Goal: Information Seeking & Learning: Find specific fact

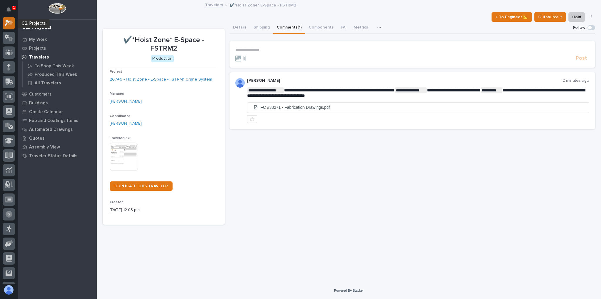
click at [7, 23] on icon at bounding box center [9, 23] width 9 height 7
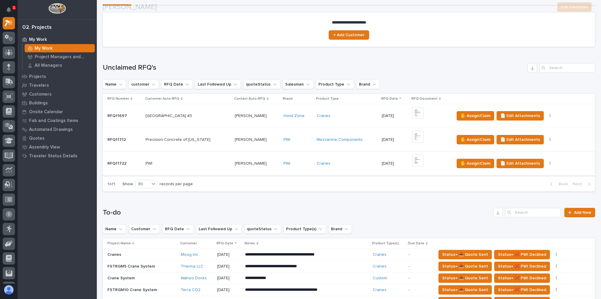
scroll to position [94, 0]
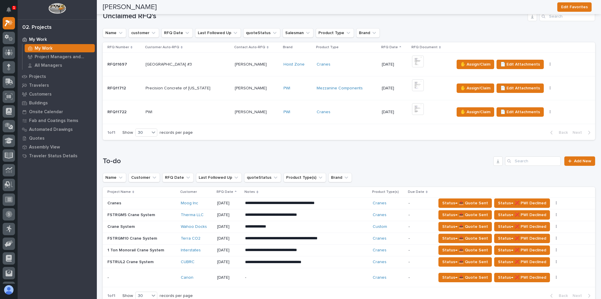
click at [209, 239] on div "Terra CO2" at bounding box center [197, 238] width 32 height 5
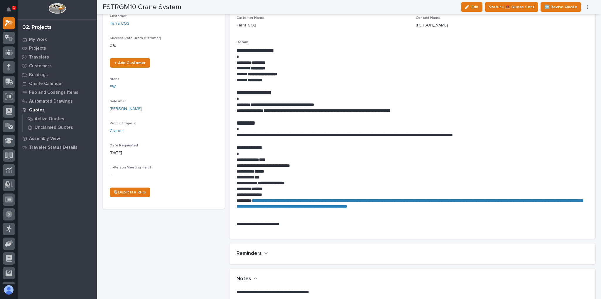
scroll to position [117, 0]
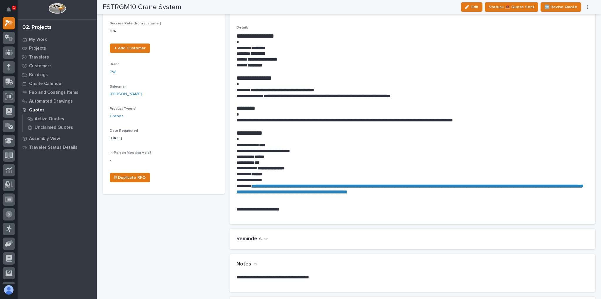
click at [321, 69] on p at bounding box center [413, 71] width 352 height 6
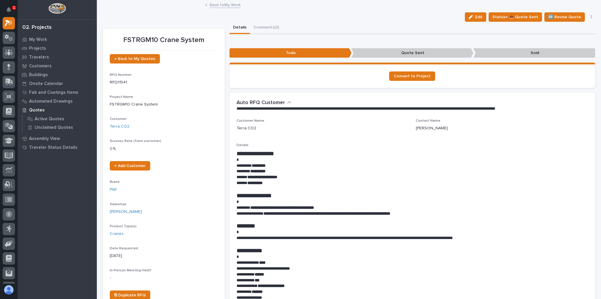
click at [217, 5] on link "Back to My Work" at bounding box center [225, 4] width 31 height 7
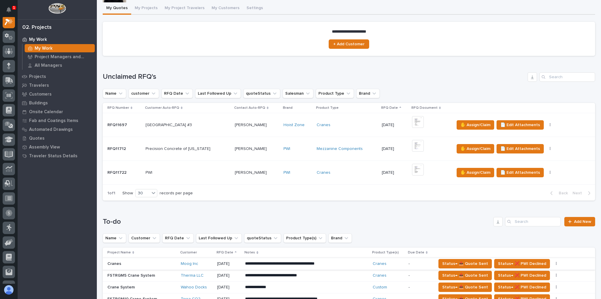
scroll to position [94, 0]
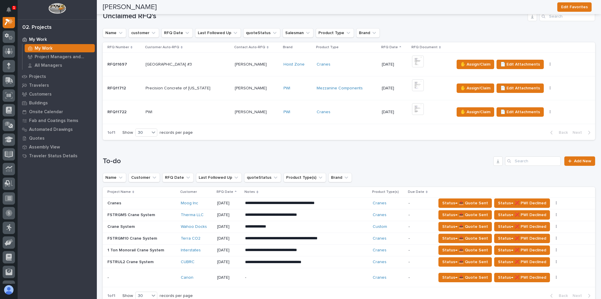
click at [207, 236] on div "Terra CO2" at bounding box center [197, 238] width 32 height 5
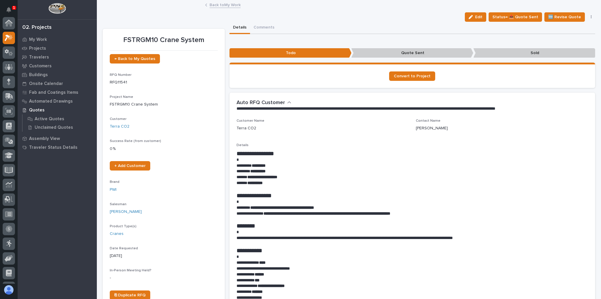
scroll to position [15, 0]
drag, startPoint x: 289, startPoint y: 177, endPoint x: 248, endPoint y: 175, distance: 41.7
click at [248, 175] on p "**********" at bounding box center [411, 177] width 349 height 6
copy strong "**********"
click at [301, 144] on p "Details" at bounding box center [413, 145] width 352 height 4
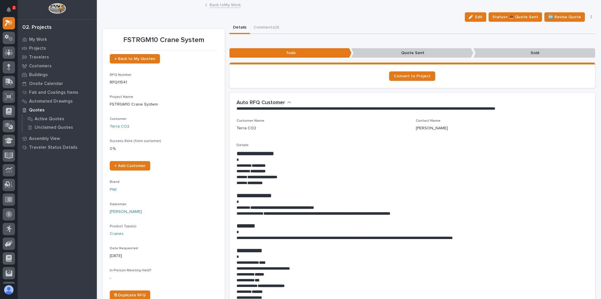
click at [210, 2] on link "Back to My Work" at bounding box center [225, 4] width 31 height 7
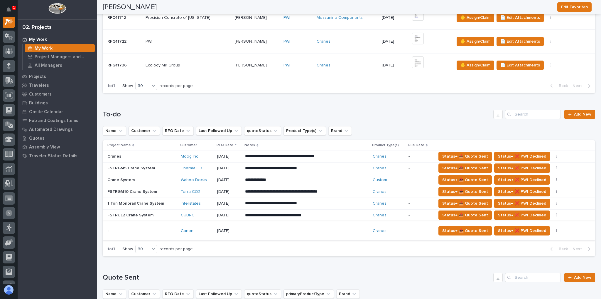
scroll to position [235, 0]
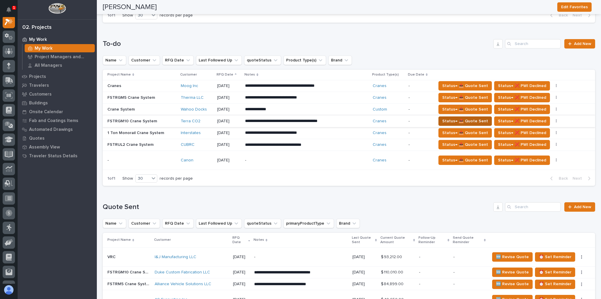
click at [443, 117] on span "Status→ 📤 Quote Sent" at bounding box center [466, 120] width 46 height 7
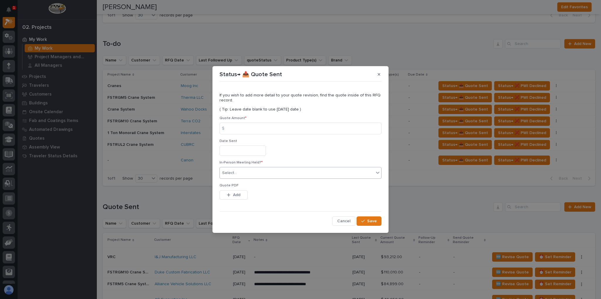
click at [262, 169] on div "Select..." at bounding box center [297, 173] width 154 height 10
click at [241, 194] on div "No" at bounding box center [301, 194] width 162 height 10
click at [238, 128] on input at bounding box center [301, 128] width 162 height 12
type input "312489"
click at [249, 197] on div "This file cannot be opened Download File Add" at bounding box center [301, 196] width 162 height 12
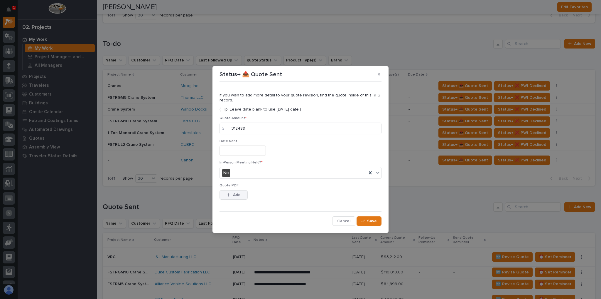
click at [238, 192] on span "Add" at bounding box center [236, 194] width 7 height 5
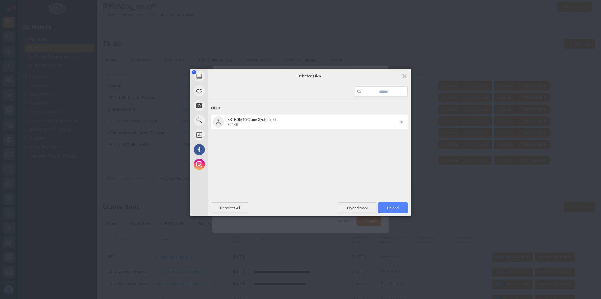
click at [381, 208] on span "Upload 1" at bounding box center [393, 207] width 30 height 11
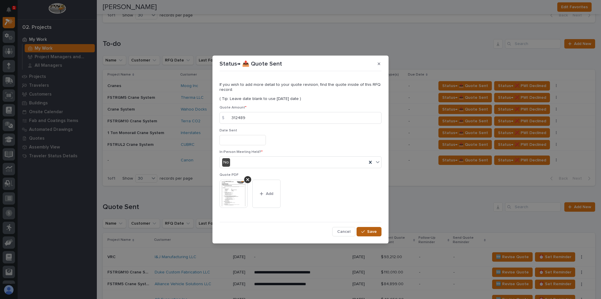
click at [368, 229] on span "Save" at bounding box center [372, 231] width 10 height 5
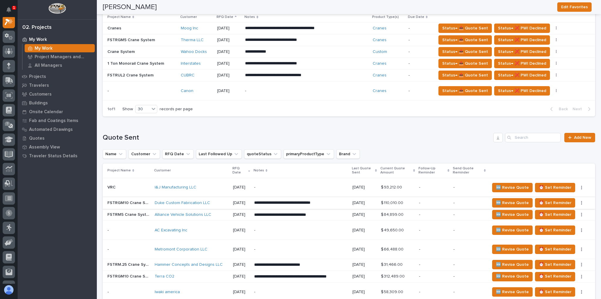
scroll to position [305, 0]
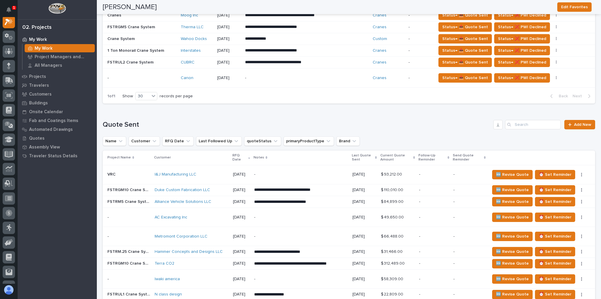
click at [116, 234] on p at bounding box center [128, 236] width 43 height 5
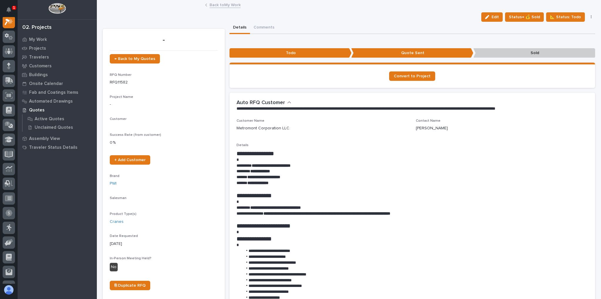
scroll to position [15, 0]
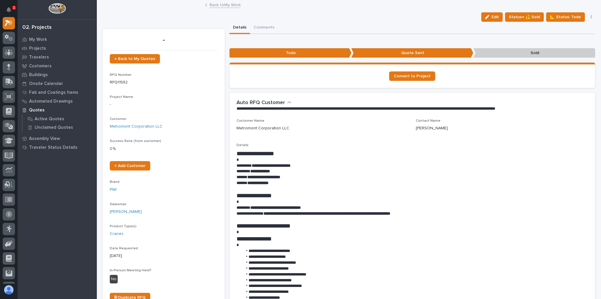
click at [210, 6] on link "Back to My Work" at bounding box center [225, 4] width 31 height 7
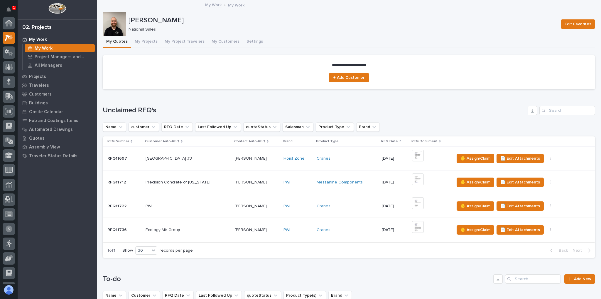
scroll to position [16, 0]
click at [272, 225] on div "[PERSON_NAME] [PERSON_NAME]" at bounding box center [257, 230] width 44 height 10
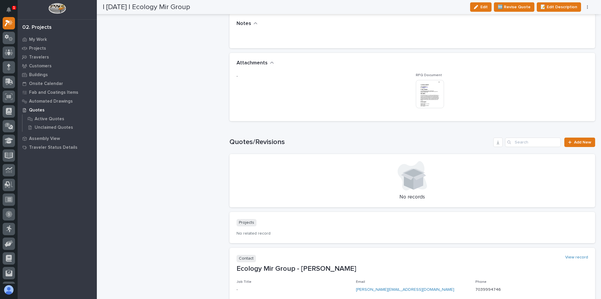
scroll to position [446, 0]
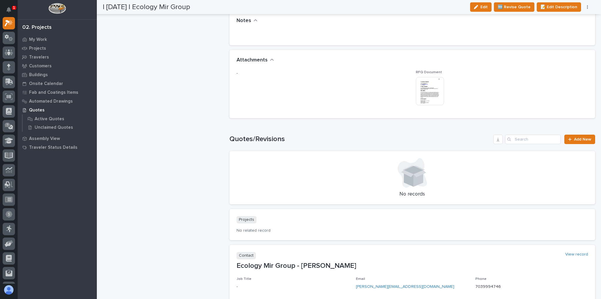
click at [416, 91] on img at bounding box center [430, 91] width 28 height 28
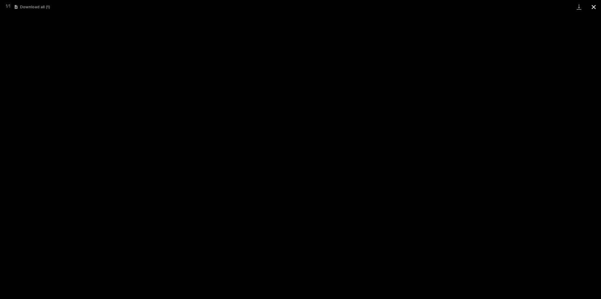
click at [590, 9] on button "Close gallery" at bounding box center [594, 7] width 15 height 14
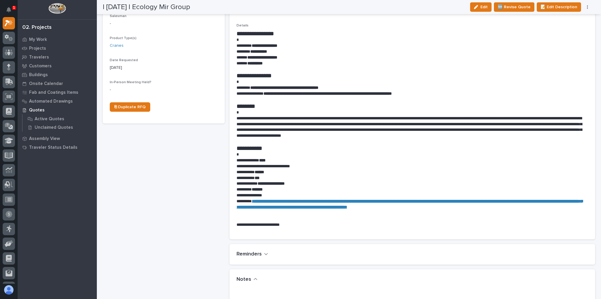
scroll to position [0, 0]
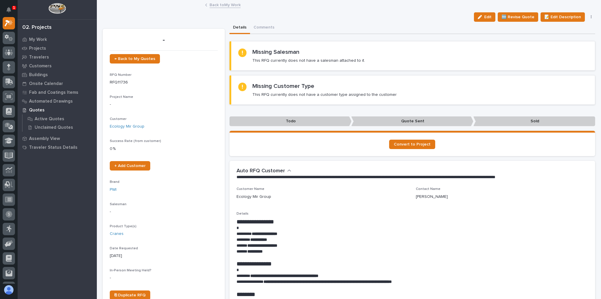
click at [231, 6] on link "Back to My Work" at bounding box center [225, 4] width 31 height 7
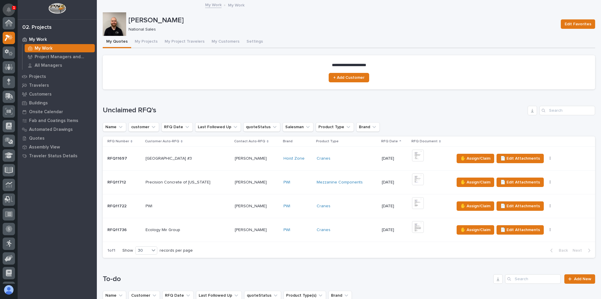
scroll to position [16, 0]
click at [14, 11] on button "Notifications" at bounding box center [9, 10] width 12 height 12
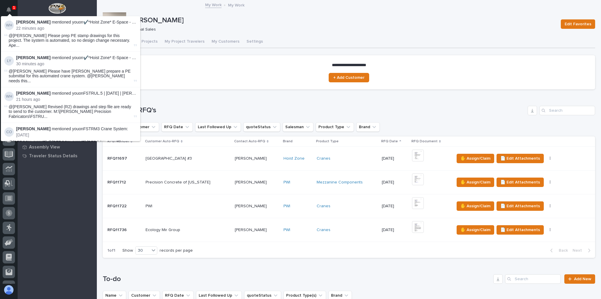
scroll to position [15, 0]
click at [251, 28] on p "National Sales" at bounding box center [342, 29] width 426 height 5
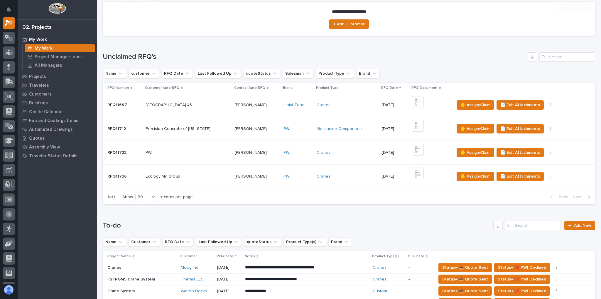
scroll to position [117, 0]
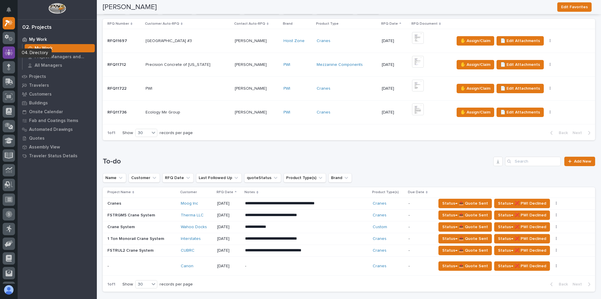
click at [6, 54] on icon at bounding box center [9, 52] width 9 height 6
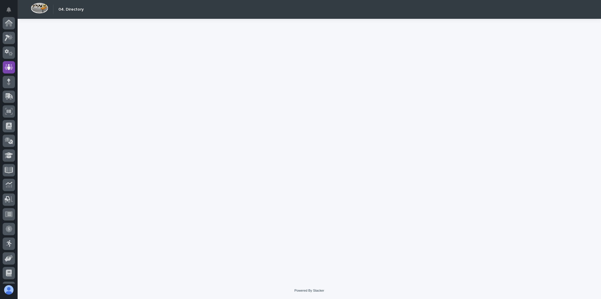
scroll to position [42, 0]
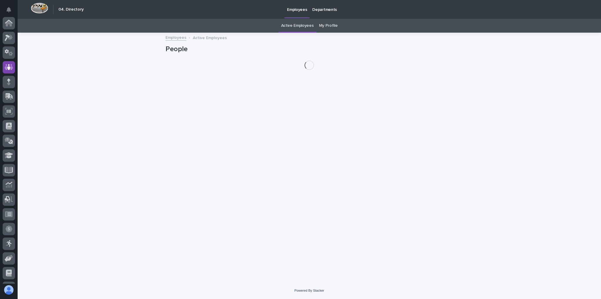
scroll to position [42, 0]
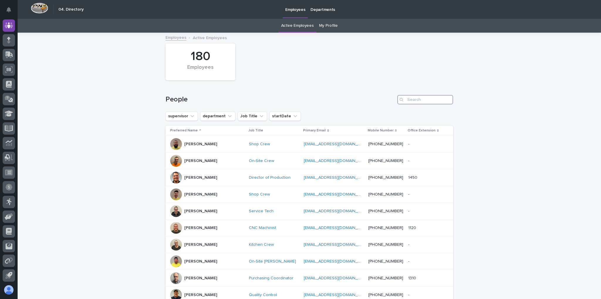
click at [421, 99] on input "Search" at bounding box center [426, 99] width 56 height 9
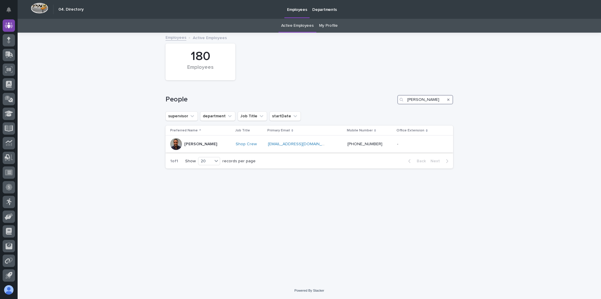
type input "[PERSON_NAME]"
click at [198, 142] on p "[PERSON_NAME]" at bounding box center [200, 144] width 33 height 5
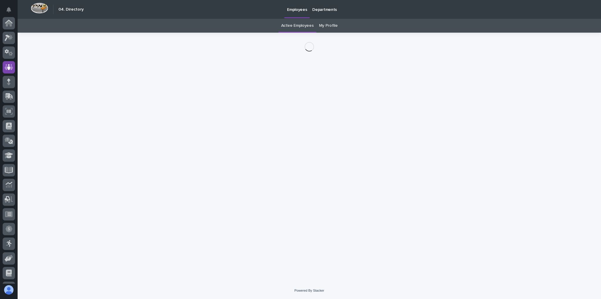
scroll to position [42, 0]
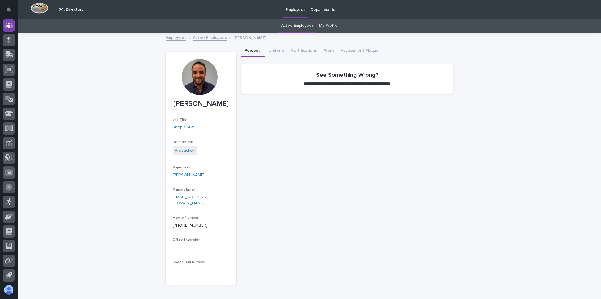
click at [199, 68] on div at bounding box center [200, 77] width 36 height 36
click at [198, 82] on div at bounding box center [200, 77] width 36 height 36
click at [197, 82] on div at bounding box center [200, 77] width 36 height 36
click at [273, 55] on button "Uniform" at bounding box center [276, 51] width 22 height 12
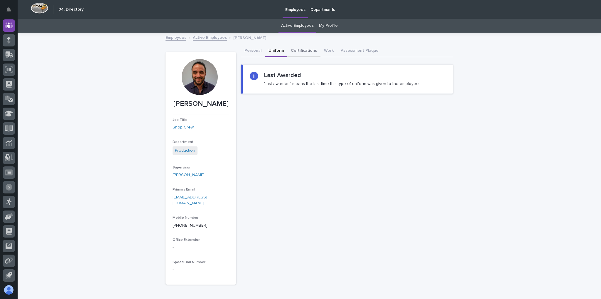
click at [290, 49] on button "Certifications" at bounding box center [304, 51] width 33 height 12
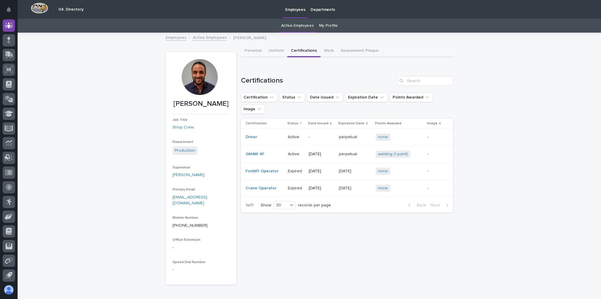
click at [301, 149] on div "Active Active" at bounding box center [296, 154] width 16 height 10
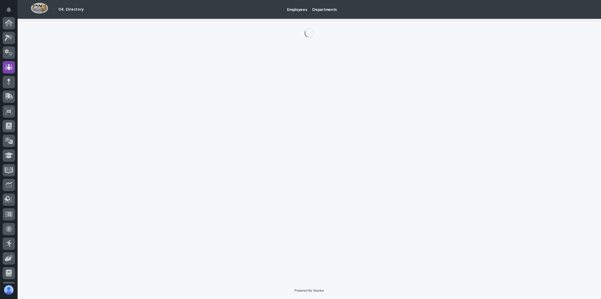
scroll to position [42, 0]
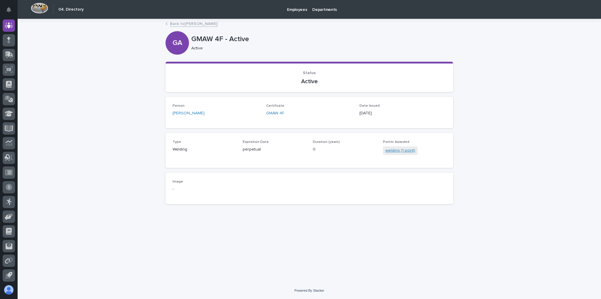
click at [398, 150] on link "welding (1 point)" at bounding box center [401, 150] width 30 height 6
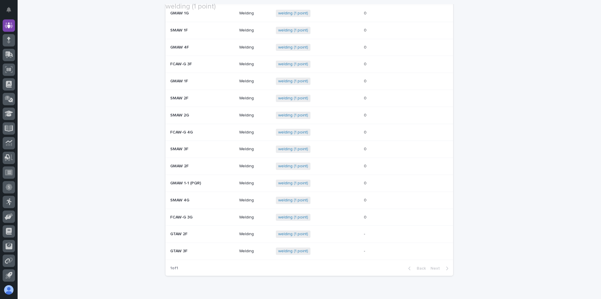
scroll to position [352, 0]
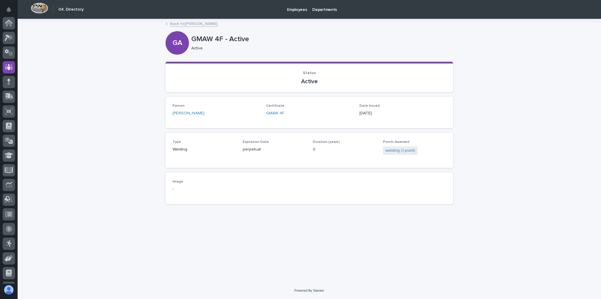
scroll to position [42, 0]
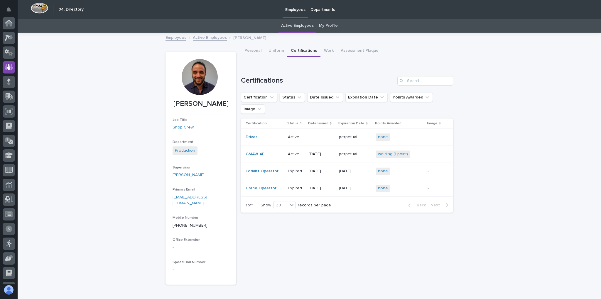
scroll to position [19, 0]
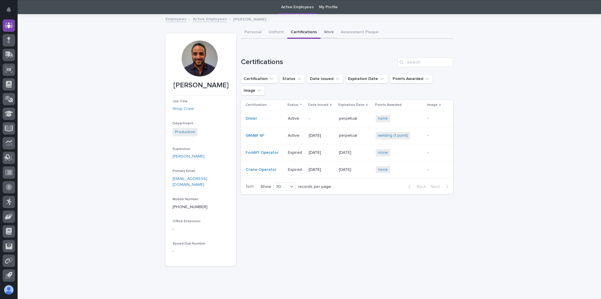
click at [327, 31] on button "Work" at bounding box center [329, 32] width 17 height 12
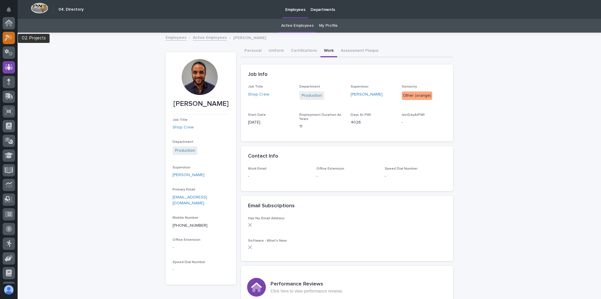
click at [9, 38] on icon at bounding box center [9, 37] width 9 height 7
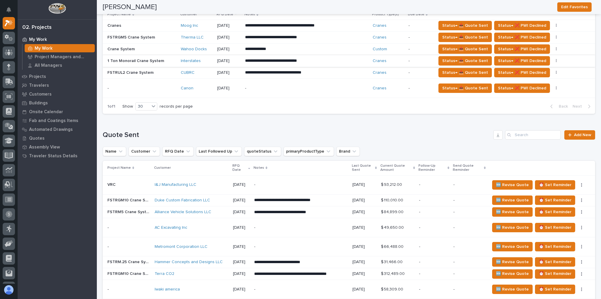
scroll to position [352, 0]
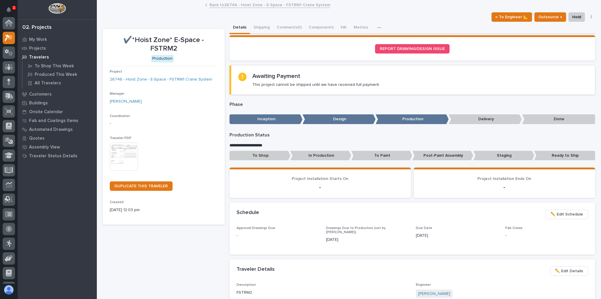
scroll to position [15, 0]
click at [588, 18] on button "button" at bounding box center [592, 17] width 8 height 4
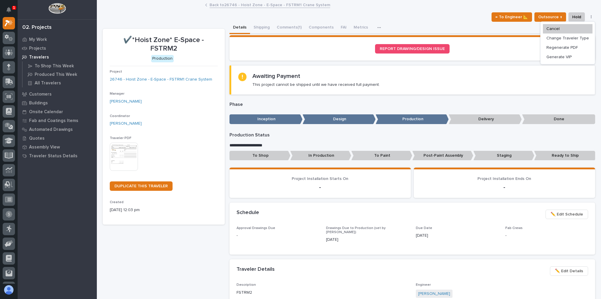
click at [269, 4] on link "Back to 26746 - Hoist Zone - E-Space - FSTRM1 Crane System" at bounding box center [270, 4] width 121 height 7
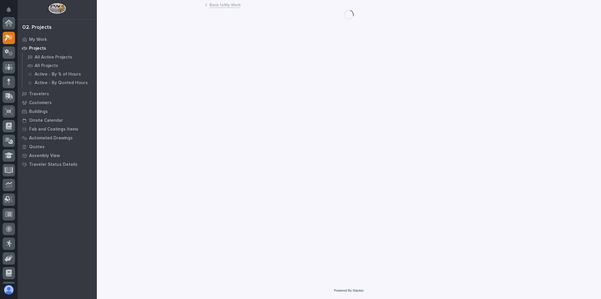
scroll to position [16, 0]
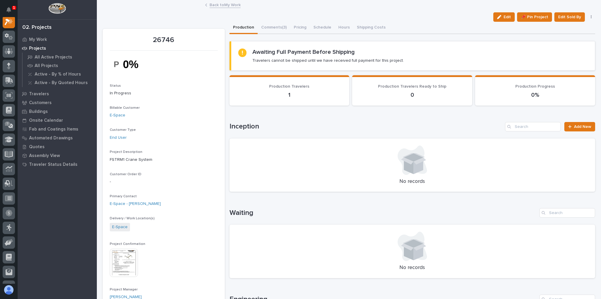
click at [232, 5] on link "Back to My Work" at bounding box center [225, 4] width 31 height 7
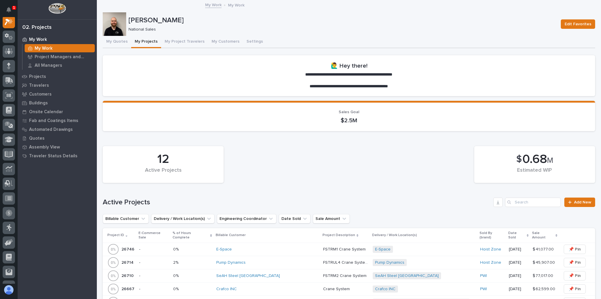
scroll to position [47, 0]
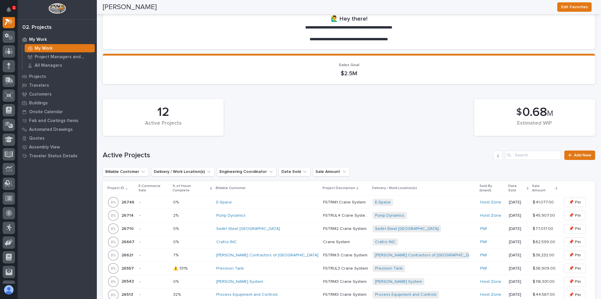
click at [268, 200] on div "E-Space" at bounding box center [267, 202] width 102 height 5
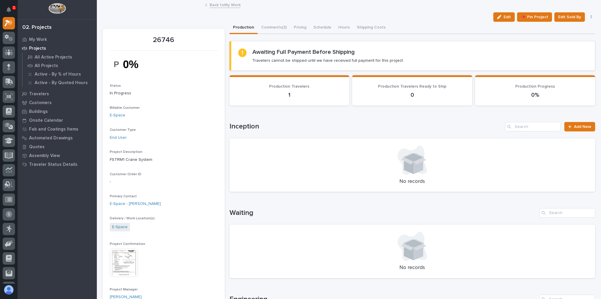
click at [500, 17] on div "button" at bounding box center [501, 17] width 6 height 4
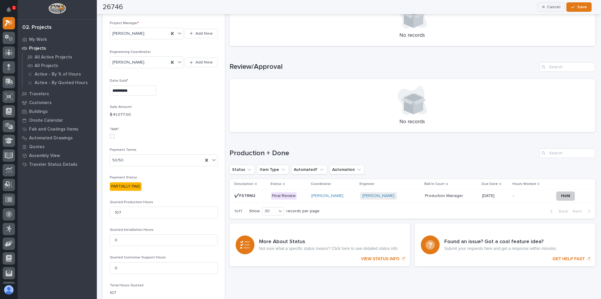
click at [550, 4] on button "Cancel" at bounding box center [552, 6] width 28 height 9
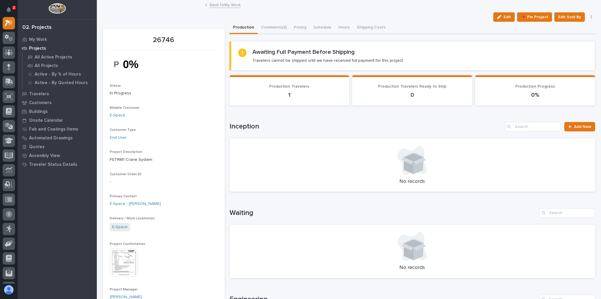
click at [224, 8] on div "Back to My Work" at bounding box center [349, 5] width 294 height 8
click at [223, 6] on link "Back to My Work" at bounding box center [225, 4] width 31 height 7
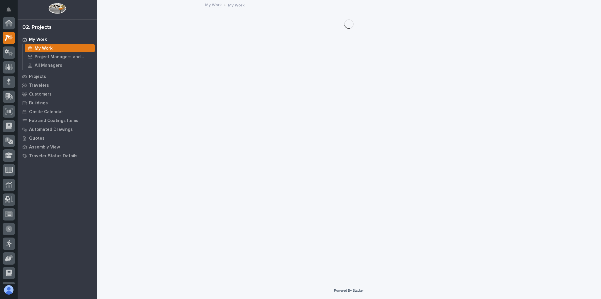
scroll to position [16, 0]
